Goal: Navigation & Orientation: Find specific page/section

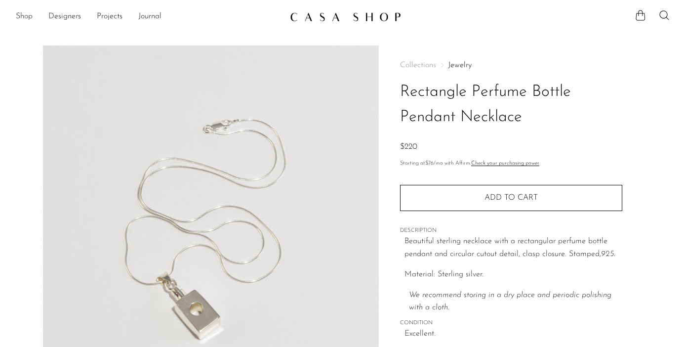
click at [23, 14] on link "Shop" at bounding box center [24, 16] width 17 height 13
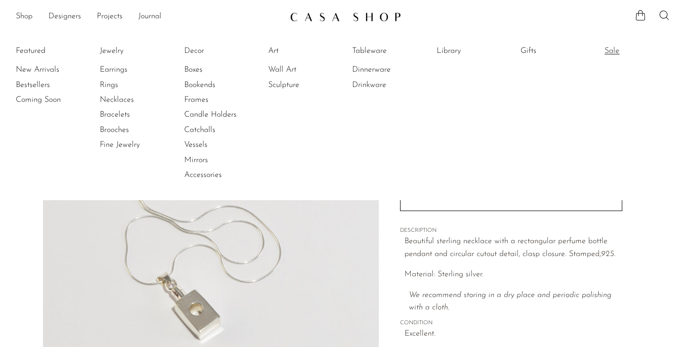
click at [618, 51] on link "Sale" at bounding box center [641, 50] width 74 height 11
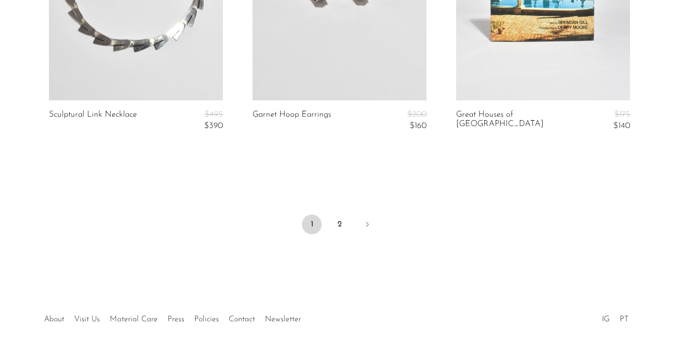
scroll to position [3553, 0]
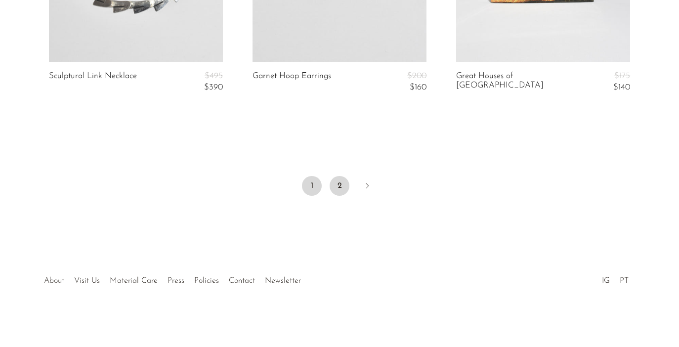
click at [341, 184] on link "2" at bounding box center [339, 186] width 20 height 20
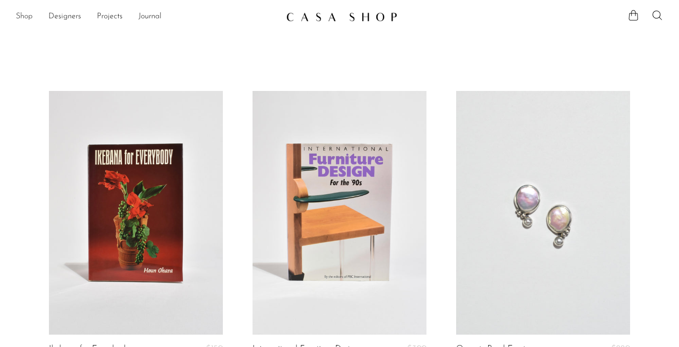
click at [28, 17] on link "Shop" at bounding box center [24, 16] width 17 height 13
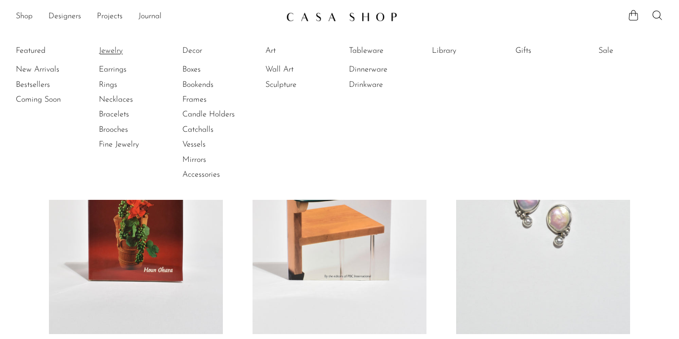
click at [107, 49] on link "Jewelry" at bounding box center [136, 50] width 74 height 11
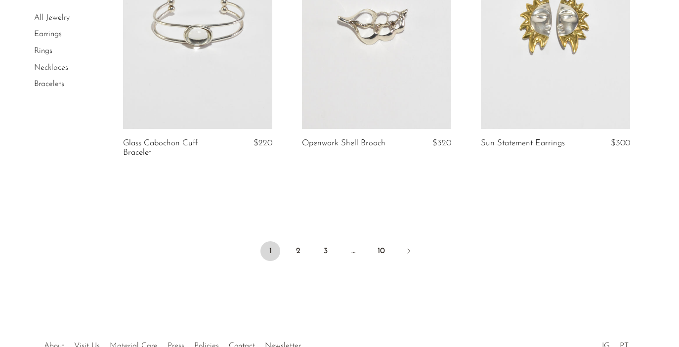
scroll to position [3019, 0]
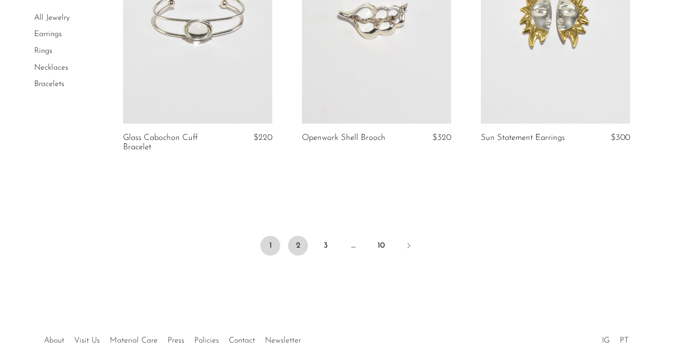
click at [295, 246] on link "2" at bounding box center [298, 246] width 20 height 20
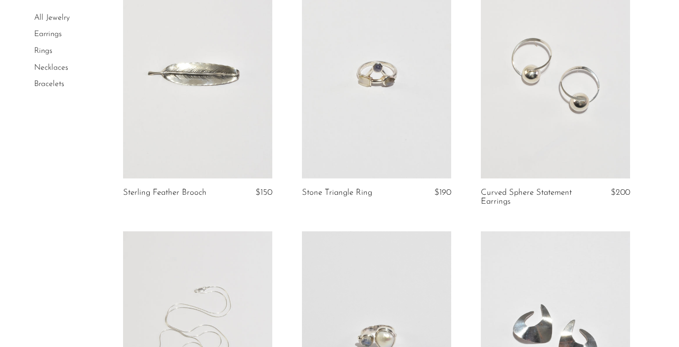
scroll to position [2664, 0]
